Goal: Information Seeking & Learning: Learn about a topic

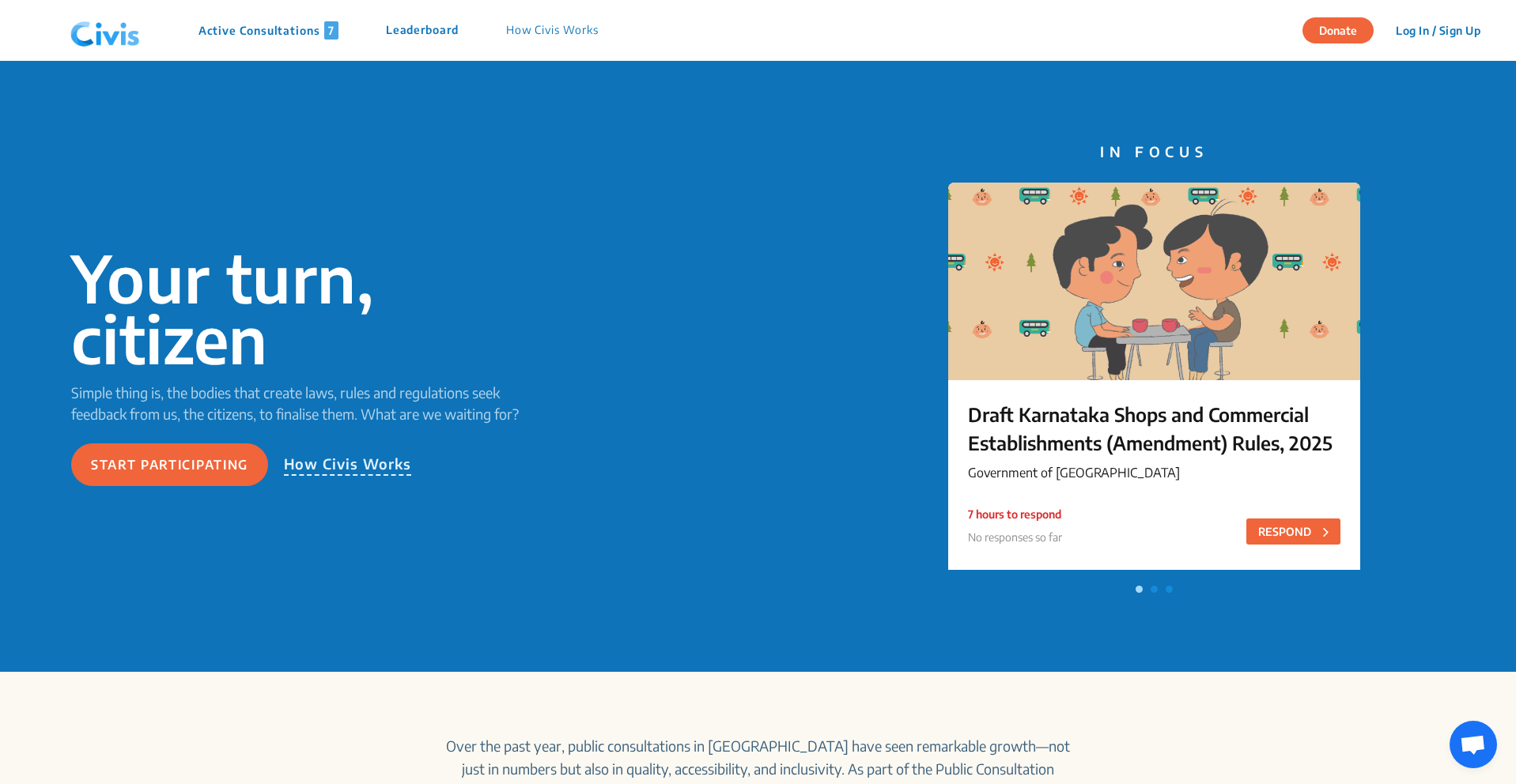
click at [1366, 33] on button "Donate" at bounding box center [1337, 31] width 71 height 26
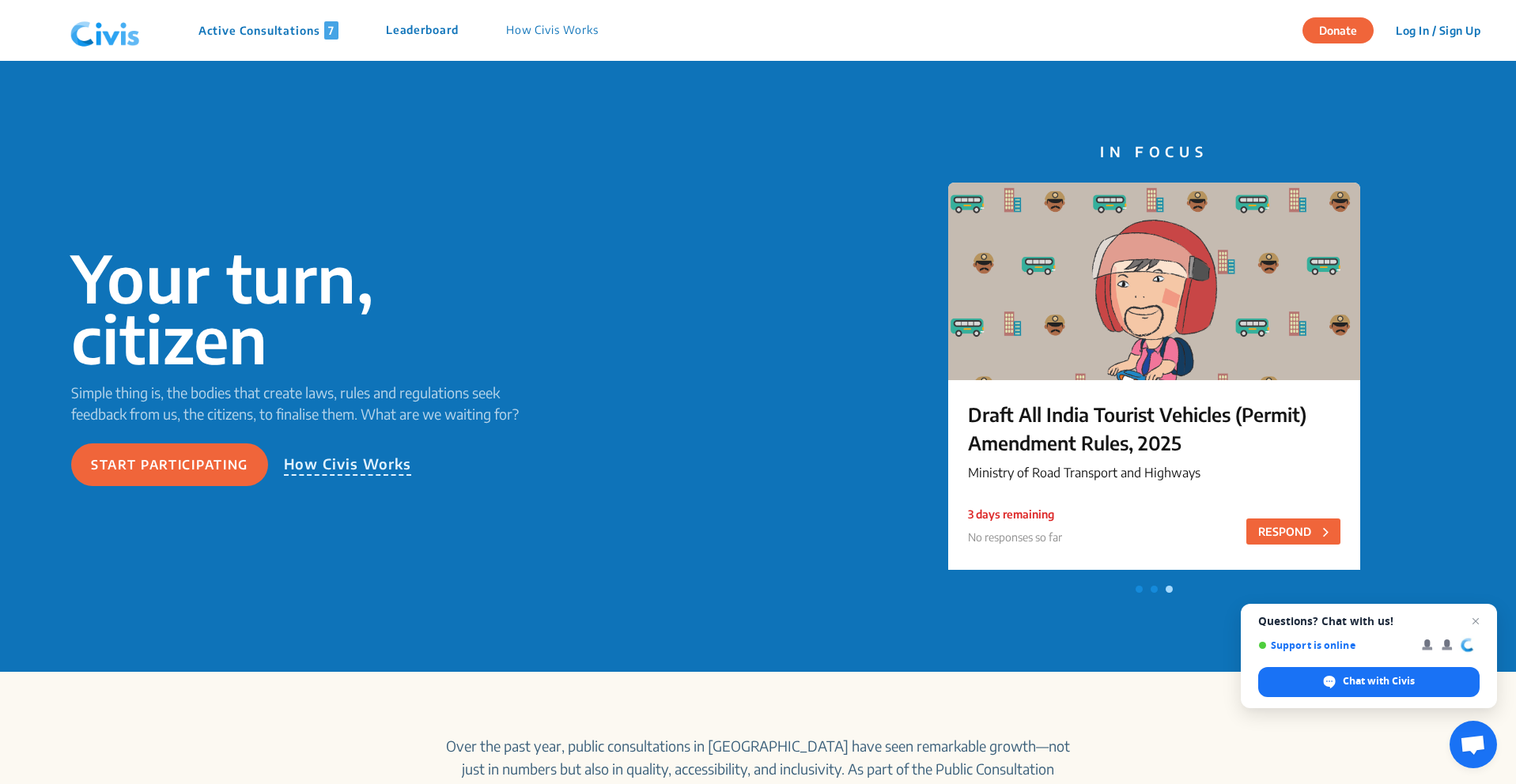
click at [1416, 30] on button "Log In / Sign Up" at bounding box center [1437, 31] width 105 height 25
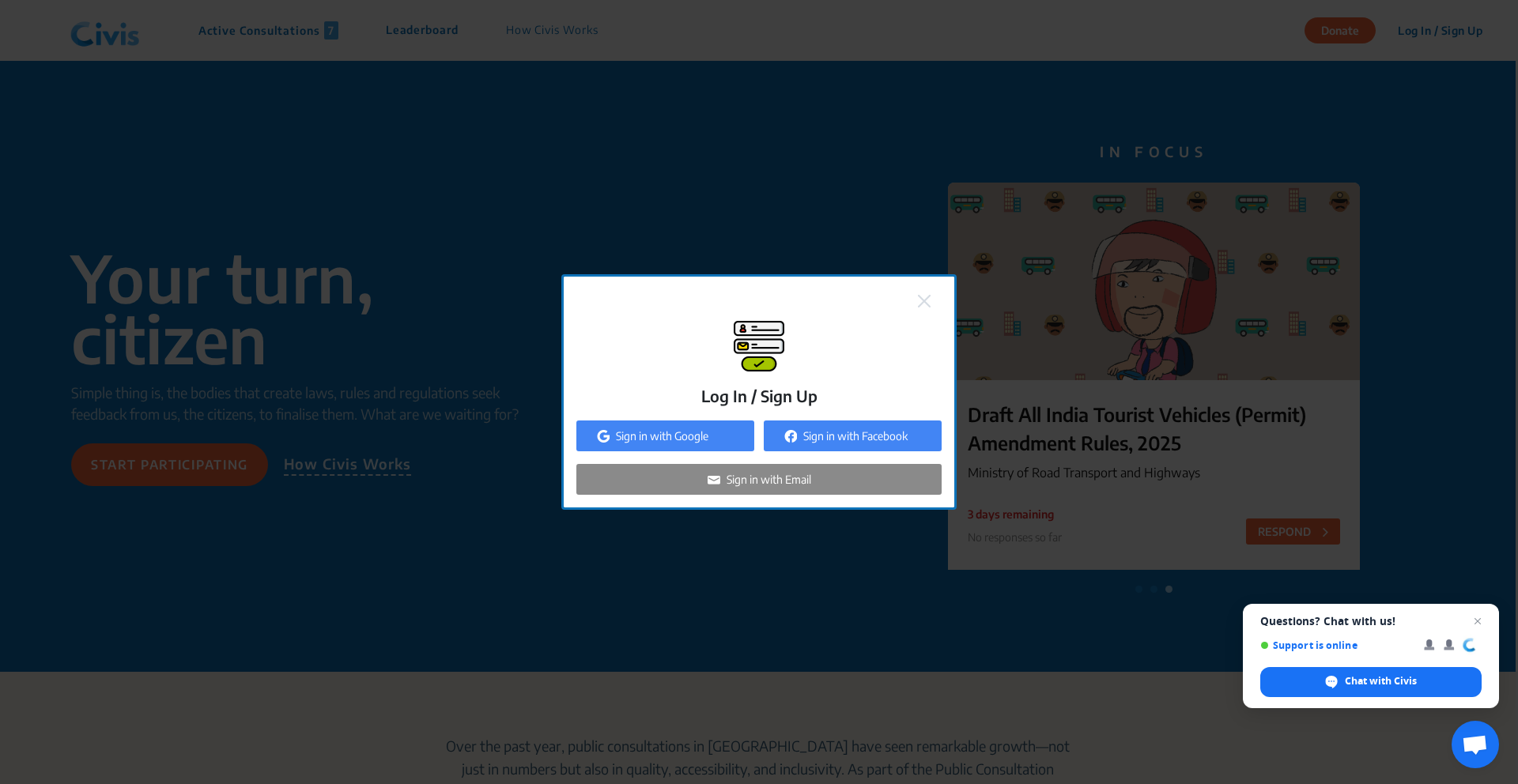
click at [923, 300] on img at bounding box center [924, 301] width 12 height 12
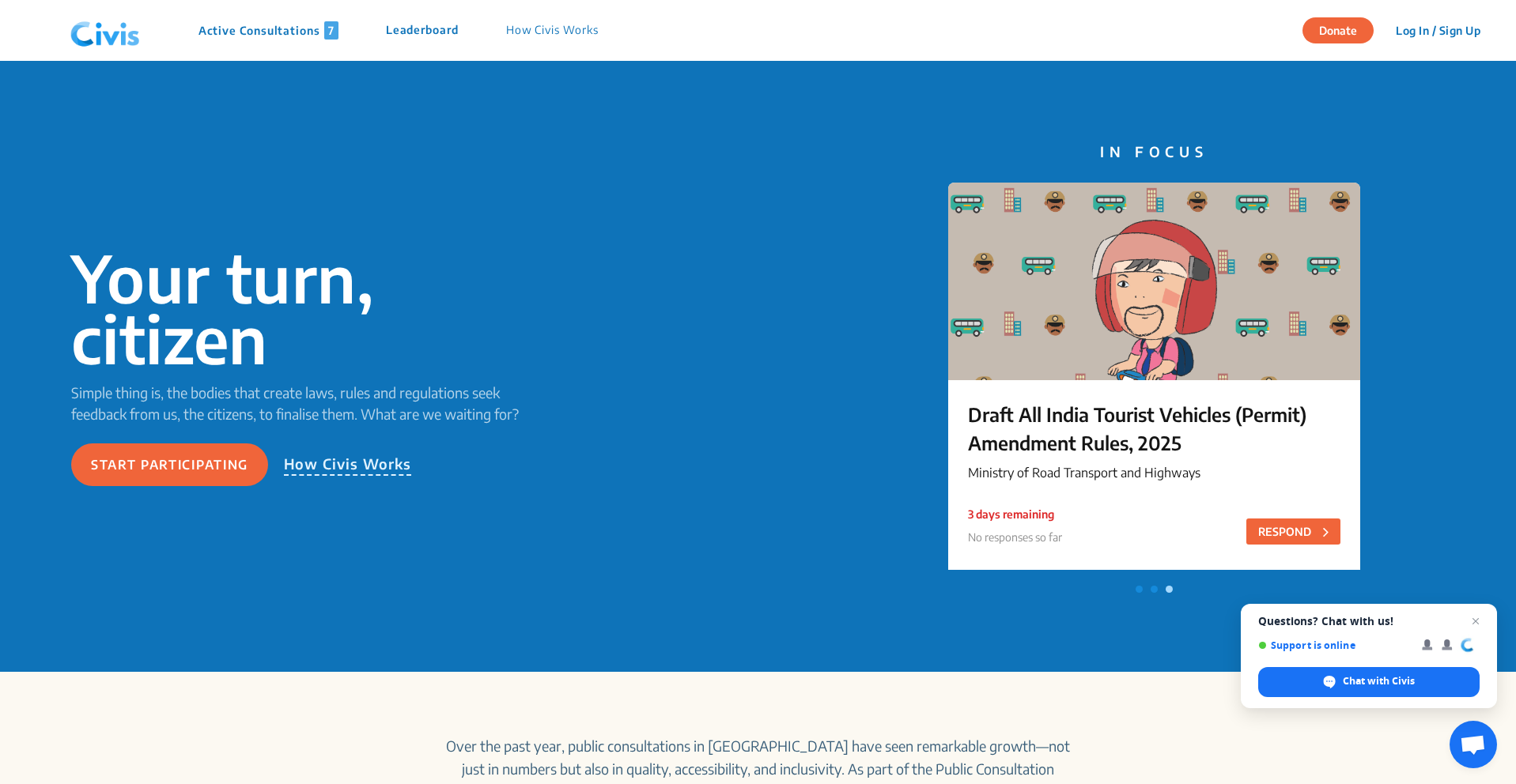
click at [308, 467] on p "How Civis Works" at bounding box center [347, 464] width 128 height 23
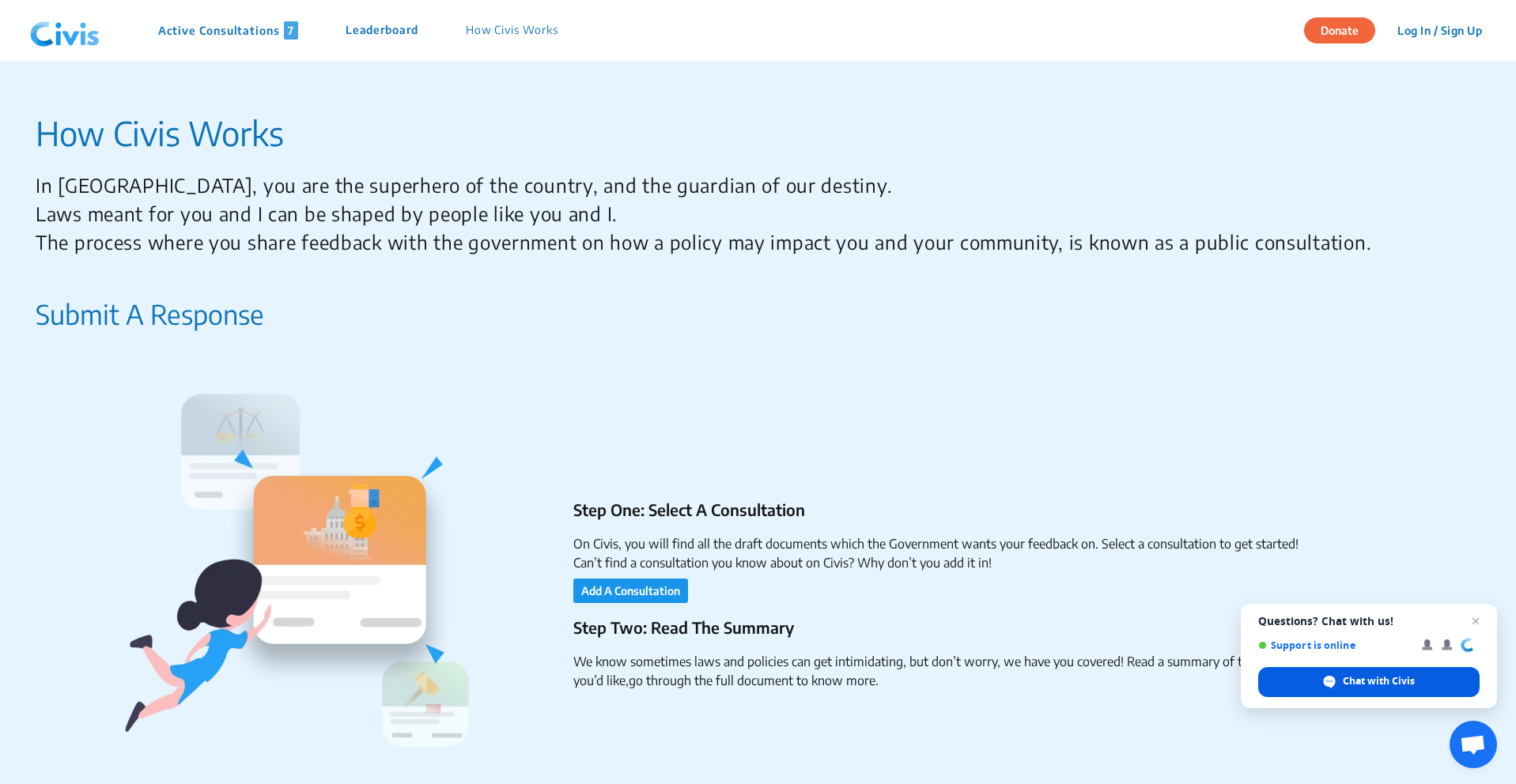
click at [1340, 686] on div "Chat with Civis" at bounding box center [1369, 682] width 222 height 30
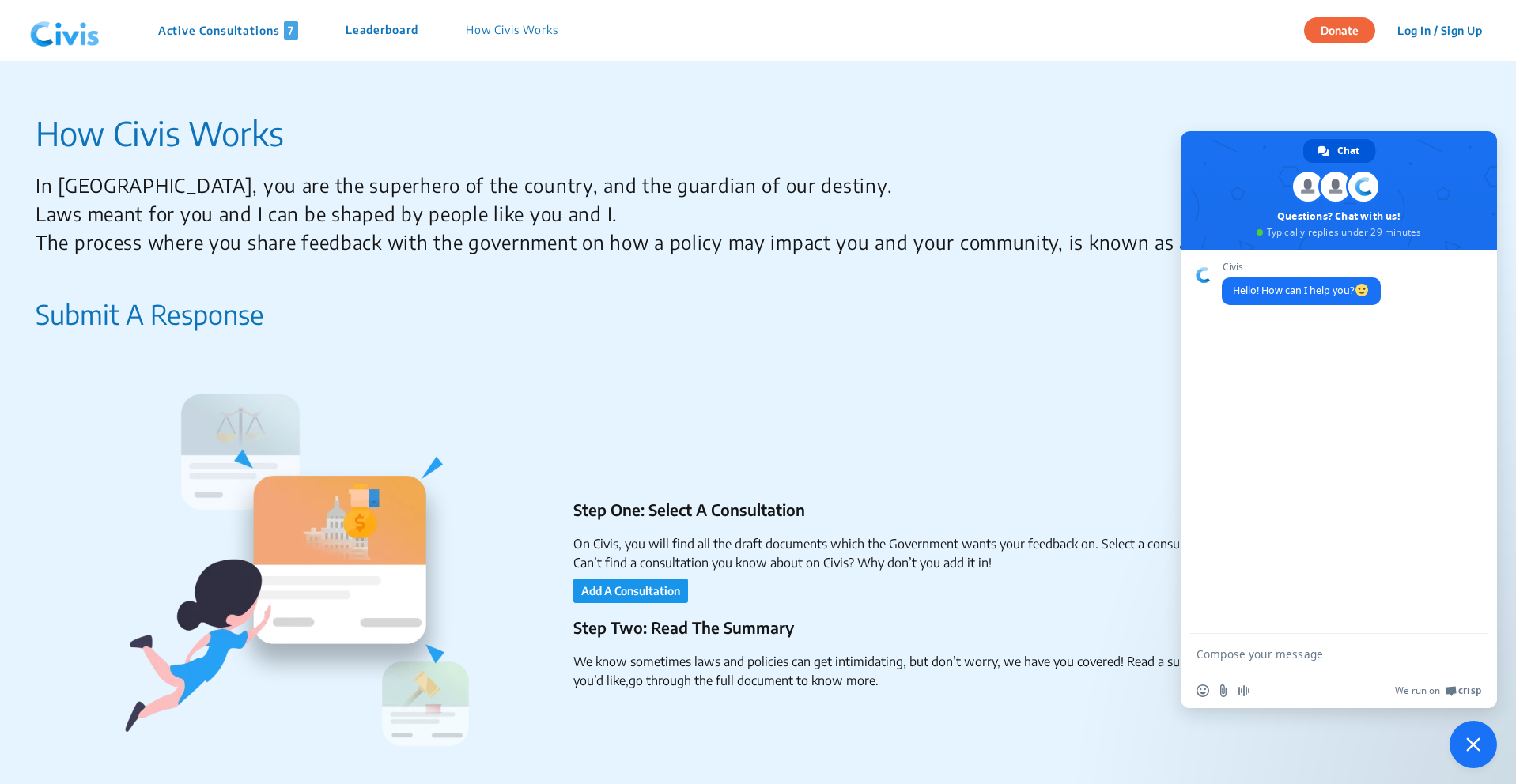
click at [1248, 651] on textarea "Compose your message..." at bounding box center [1321, 653] width 250 height 14
type textarea "who is this ?"
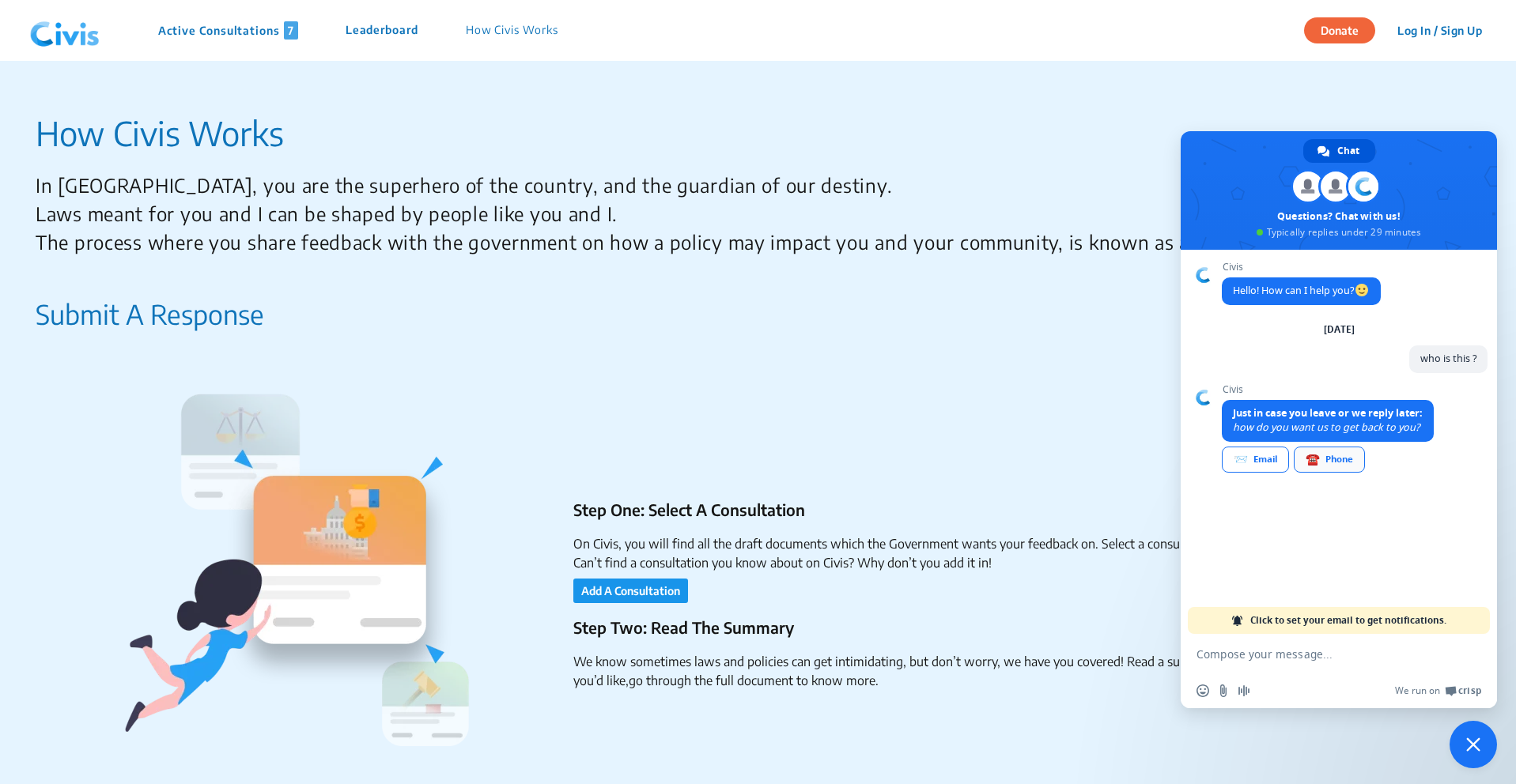
click at [1348, 464] on div "☎️ Phone" at bounding box center [1329, 459] width 71 height 26
click at [1328, 513] on div "Civis Hello! How can I help you? [DATE] who is this ? Just now Civis What is yo…" at bounding box center [1354, 391] width 265 height 259
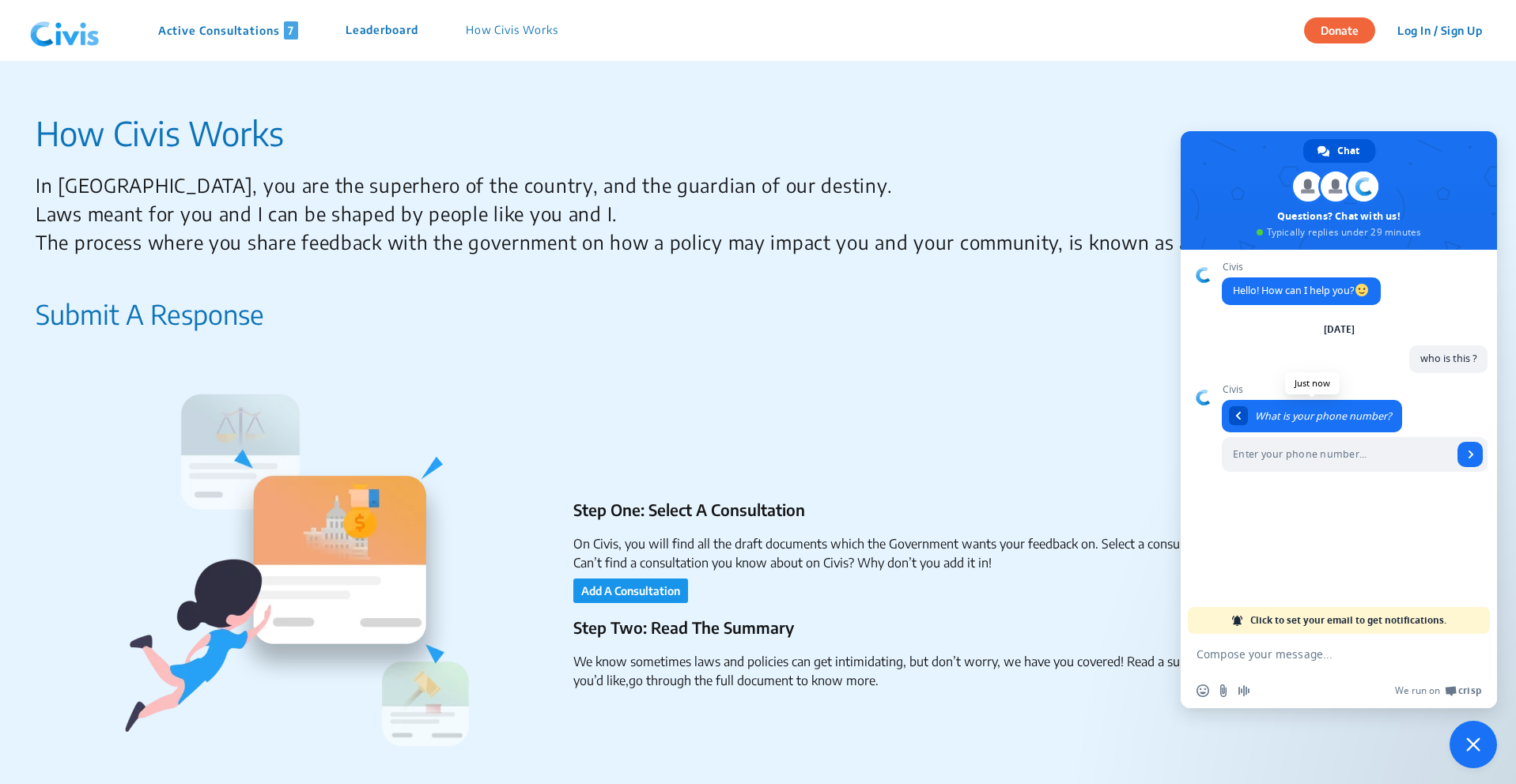
click at [1239, 412] on span "Return to message" at bounding box center [1238, 416] width 5 height 8
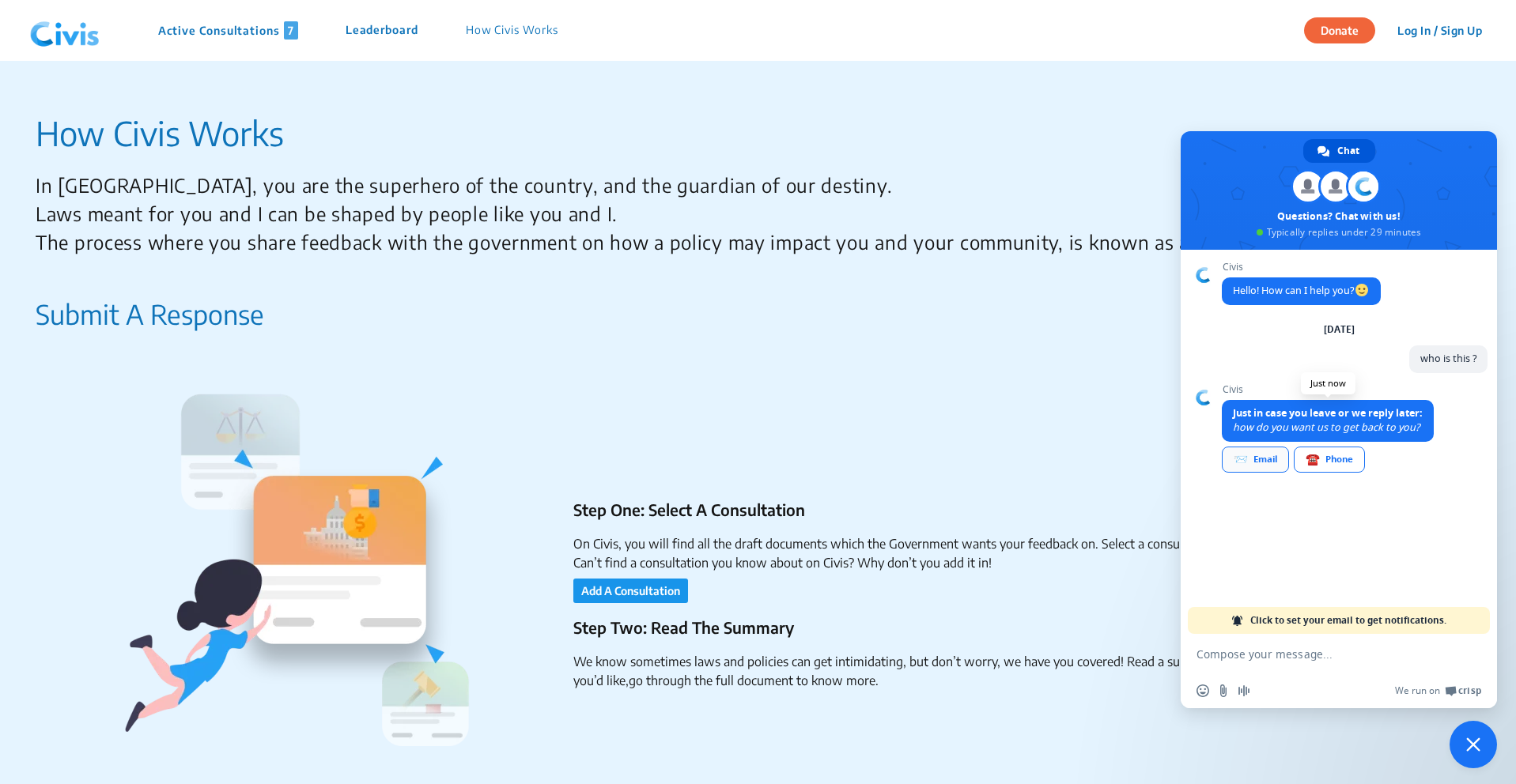
click at [1242, 453] on span "📨" at bounding box center [1240, 459] width 14 height 12
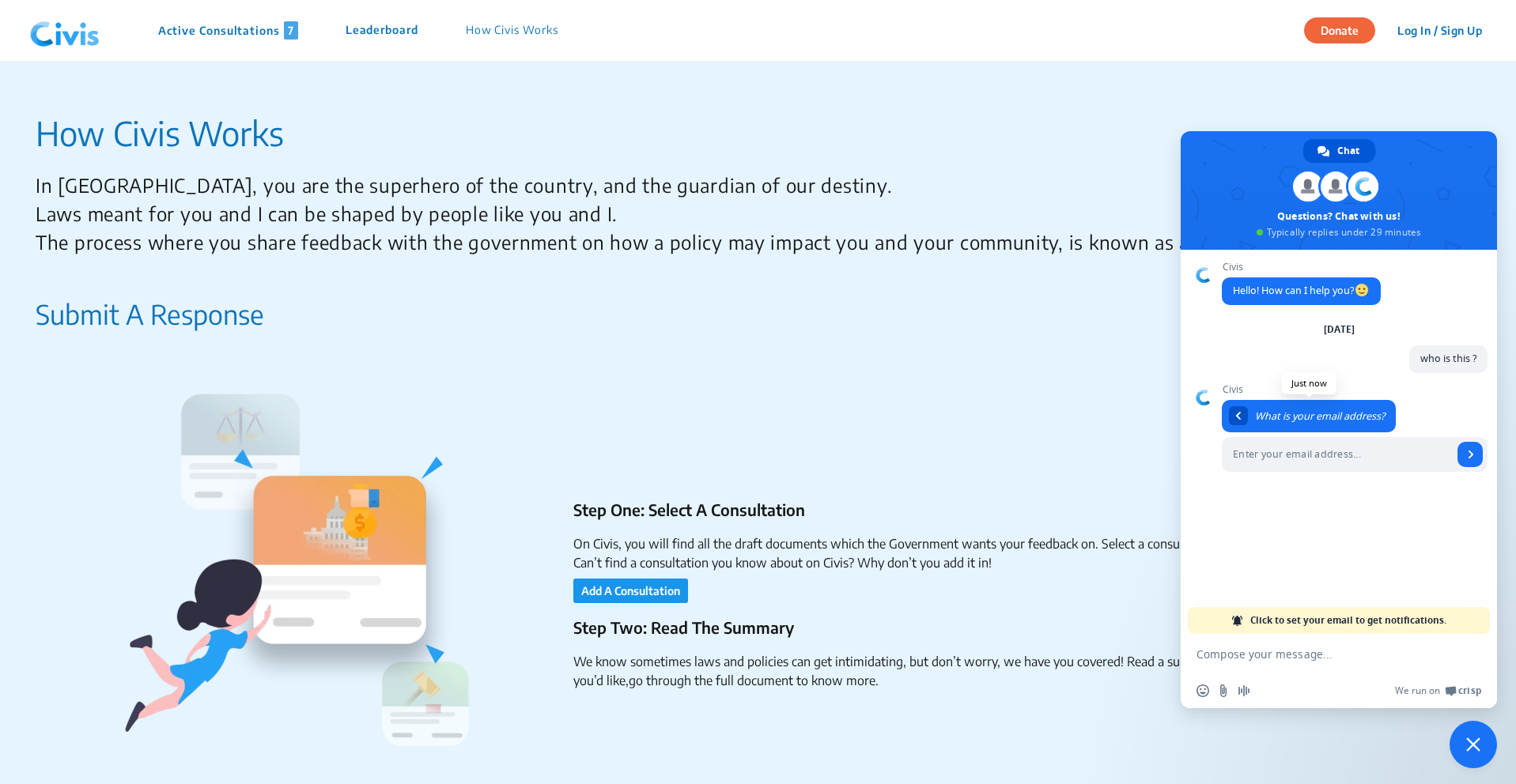
click at [1239, 416] on span "Return to message" at bounding box center [1238, 416] width 5 height 8
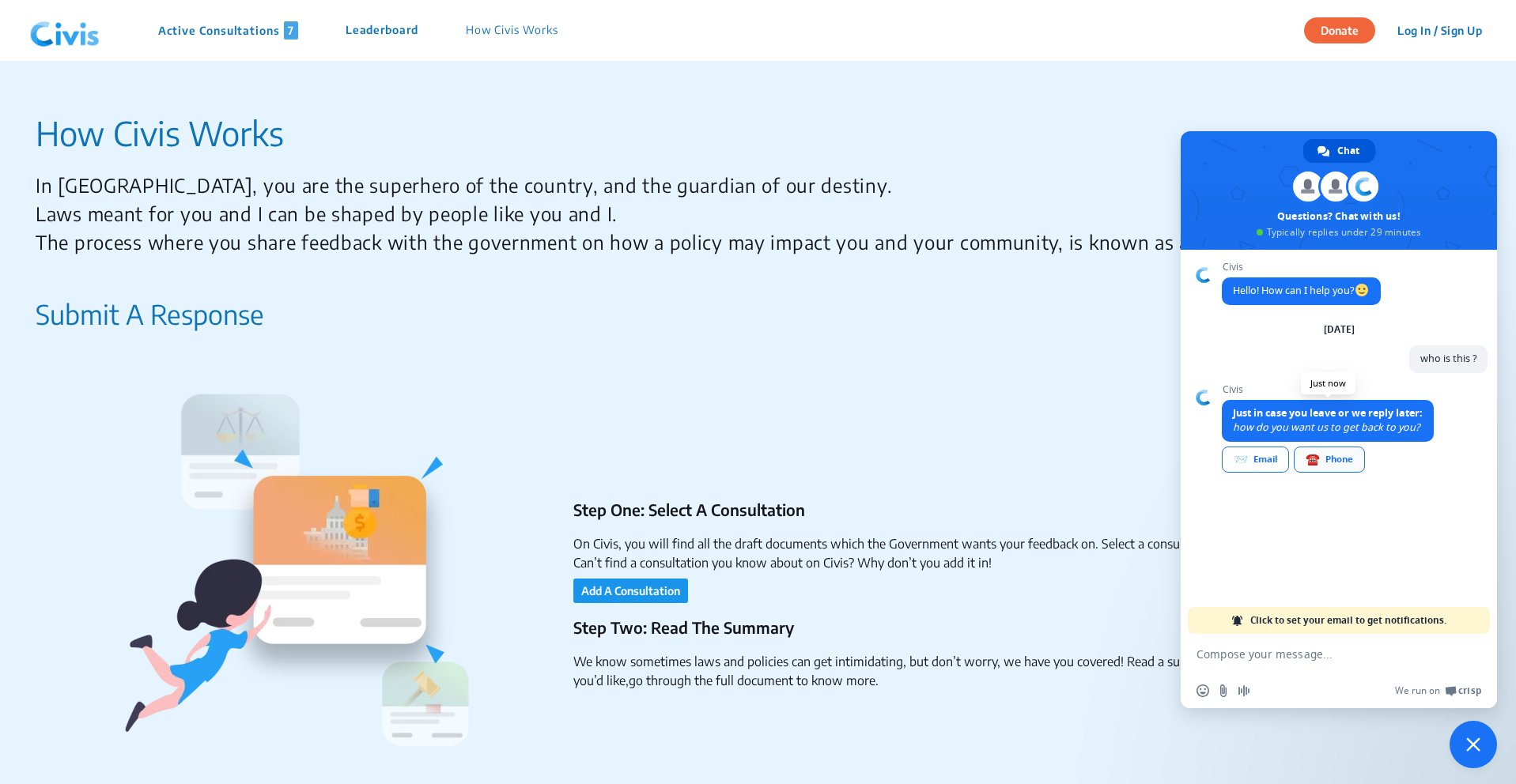
click at [1304, 459] on div "☎️ Phone" at bounding box center [1329, 459] width 71 height 26
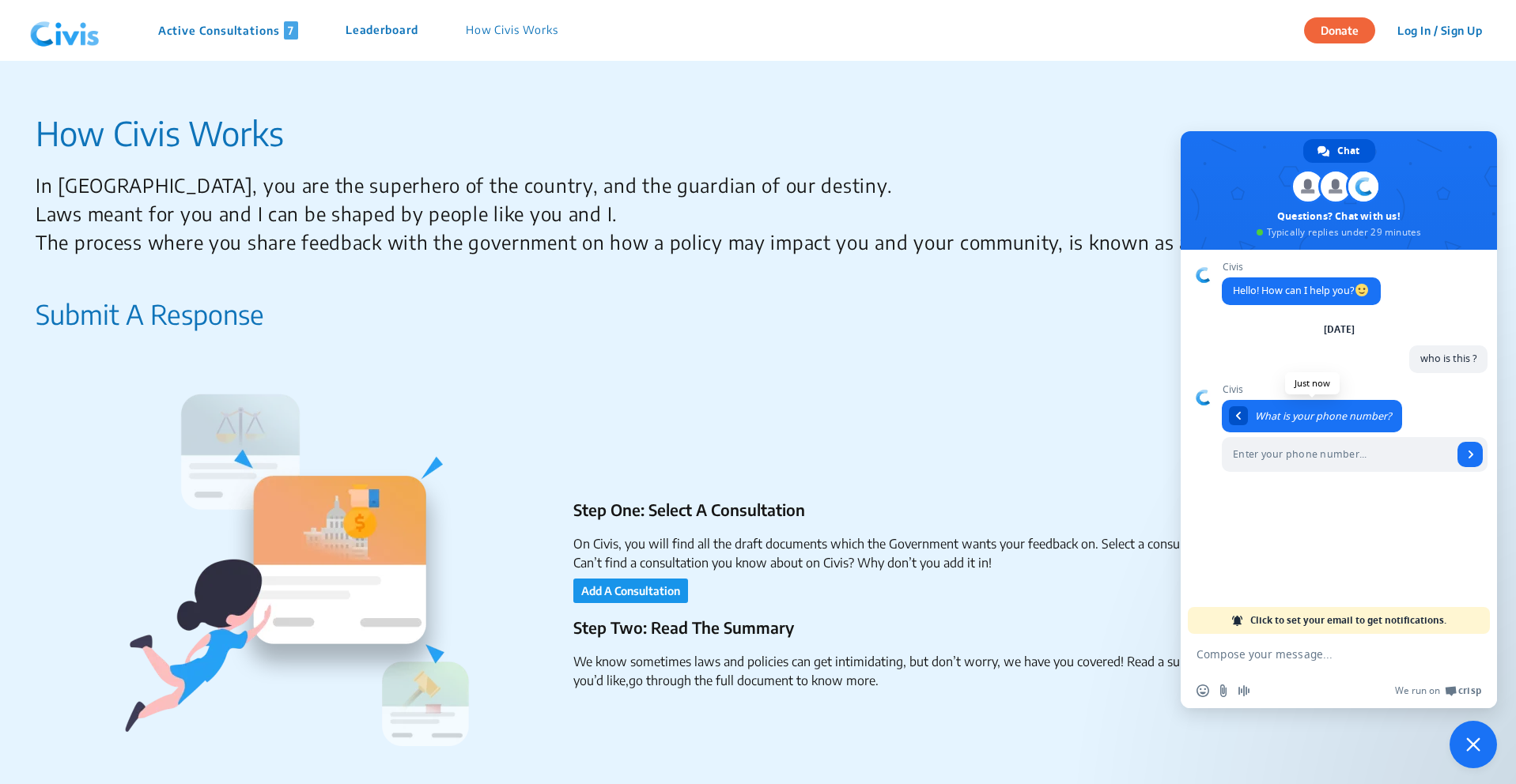
click at [1245, 417] on div "Return to message" at bounding box center [1238, 416] width 19 height 19
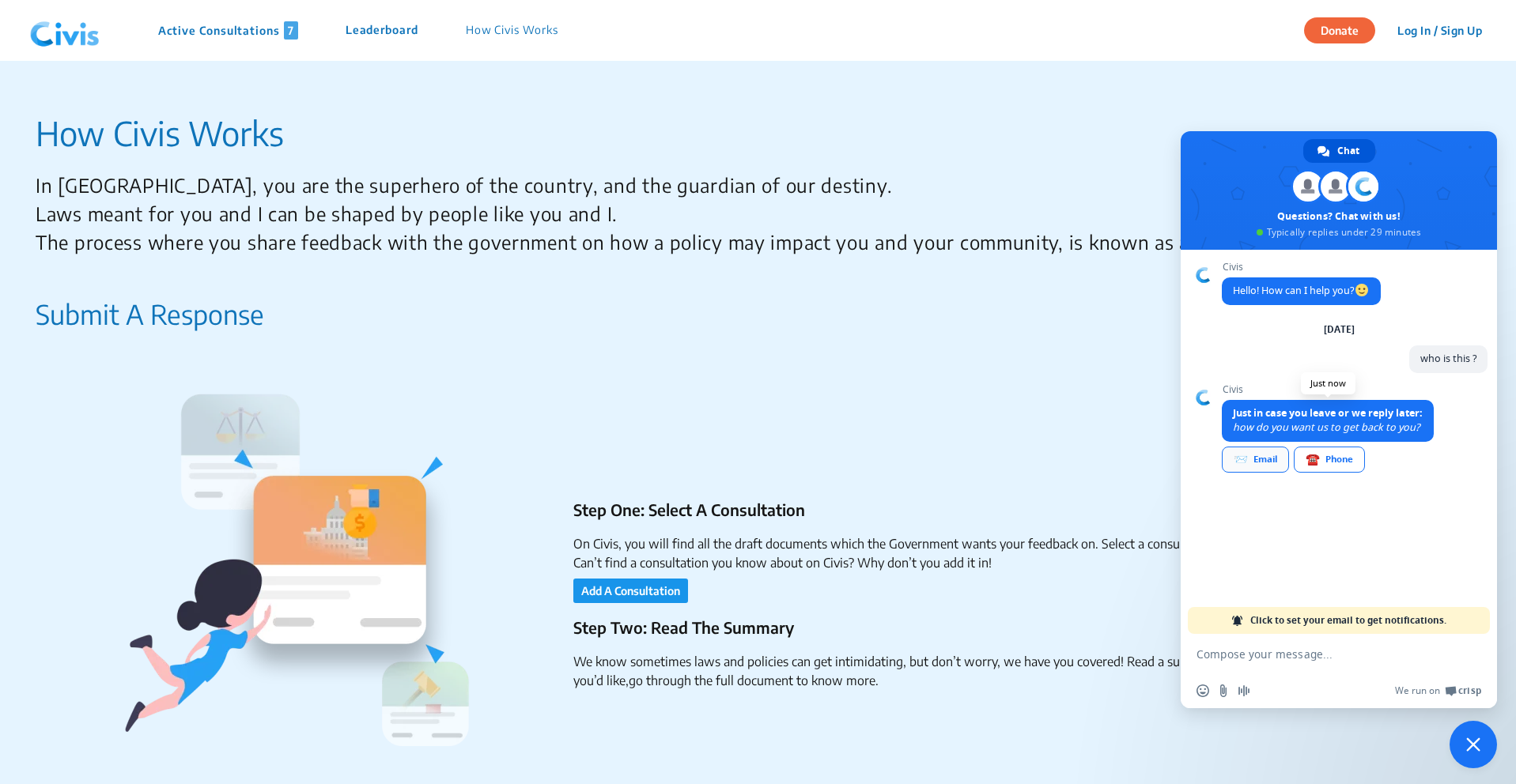
click at [1273, 454] on div "📨 Email" at bounding box center [1255, 459] width 67 height 26
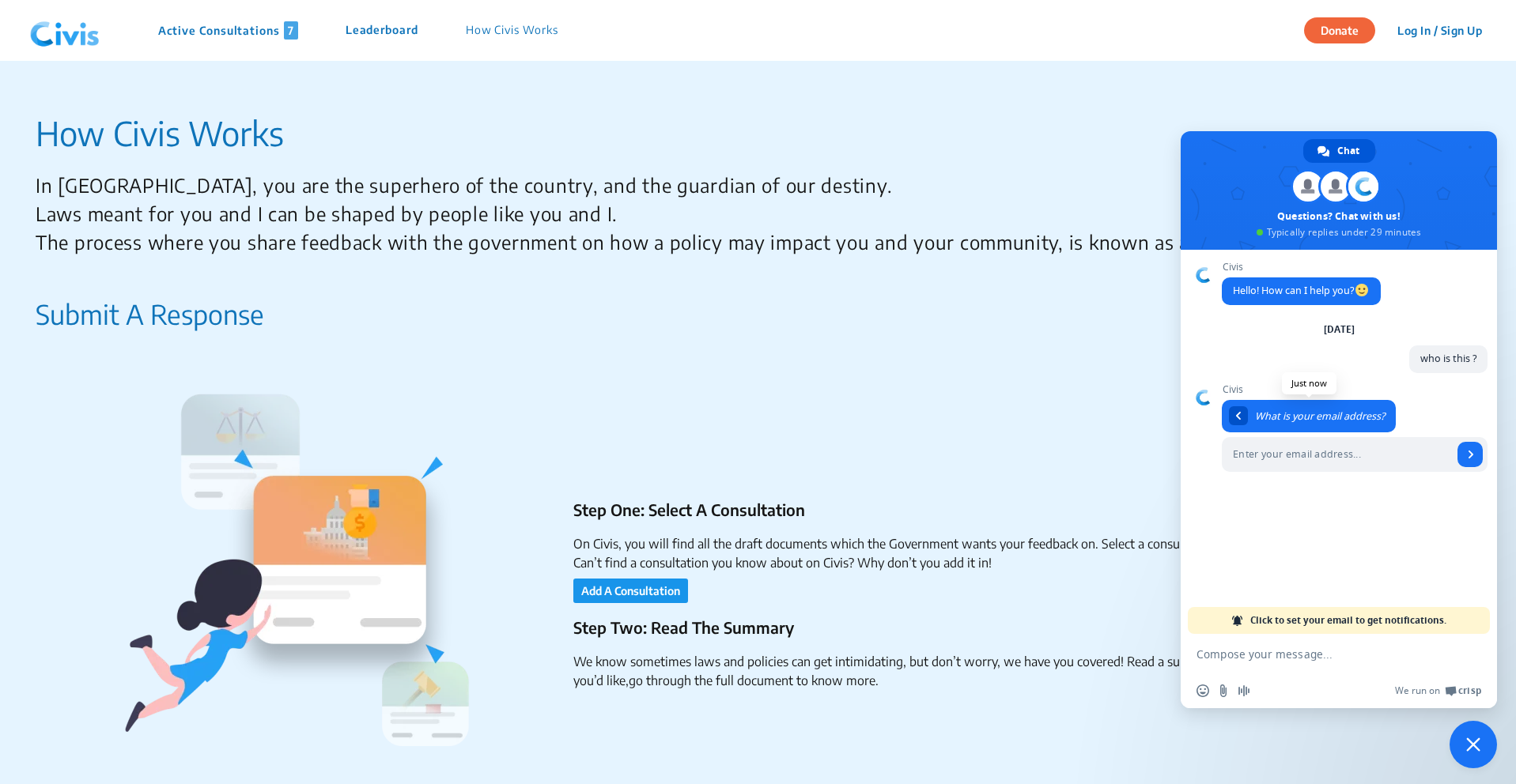
click at [1244, 422] on div "Return to message" at bounding box center [1238, 416] width 19 height 19
